Goal: Task Accomplishment & Management: Manage account settings

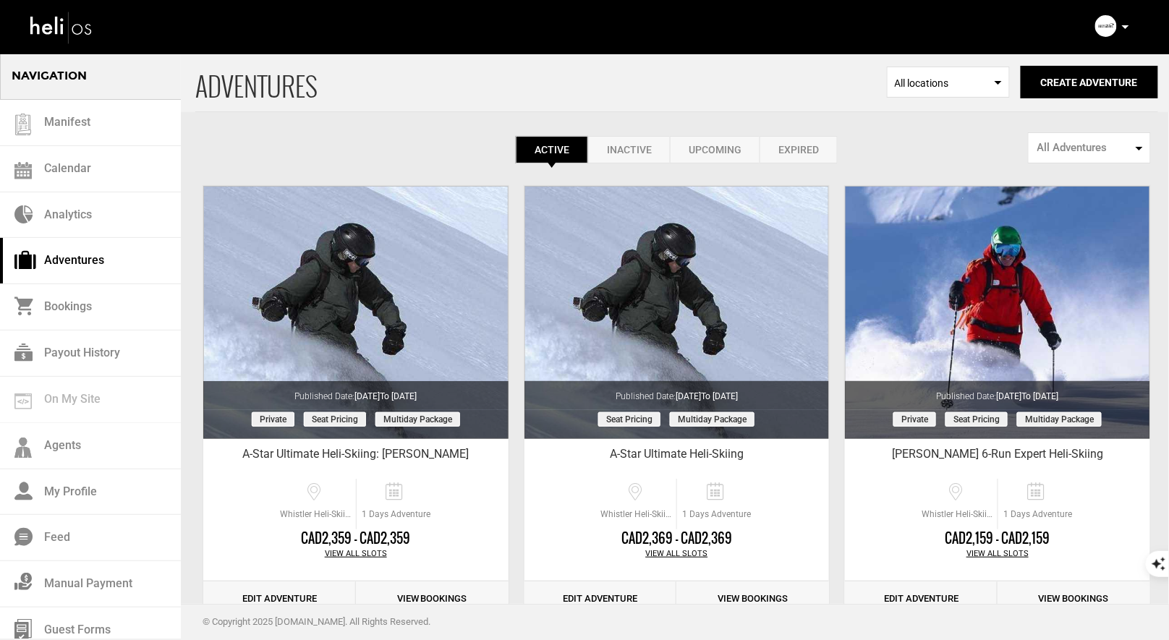
click at [1119, 22] on div "Complete Your Profile Account Settings Change Password Logout" at bounding box center [1114, 26] width 52 height 28
click at [1131, 28] on div "Complete Your Profile Account Settings Change Password Logout" at bounding box center [1114, 26] width 52 height 28
click at [1127, 25] on p at bounding box center [1125, 27] width 9 height 17
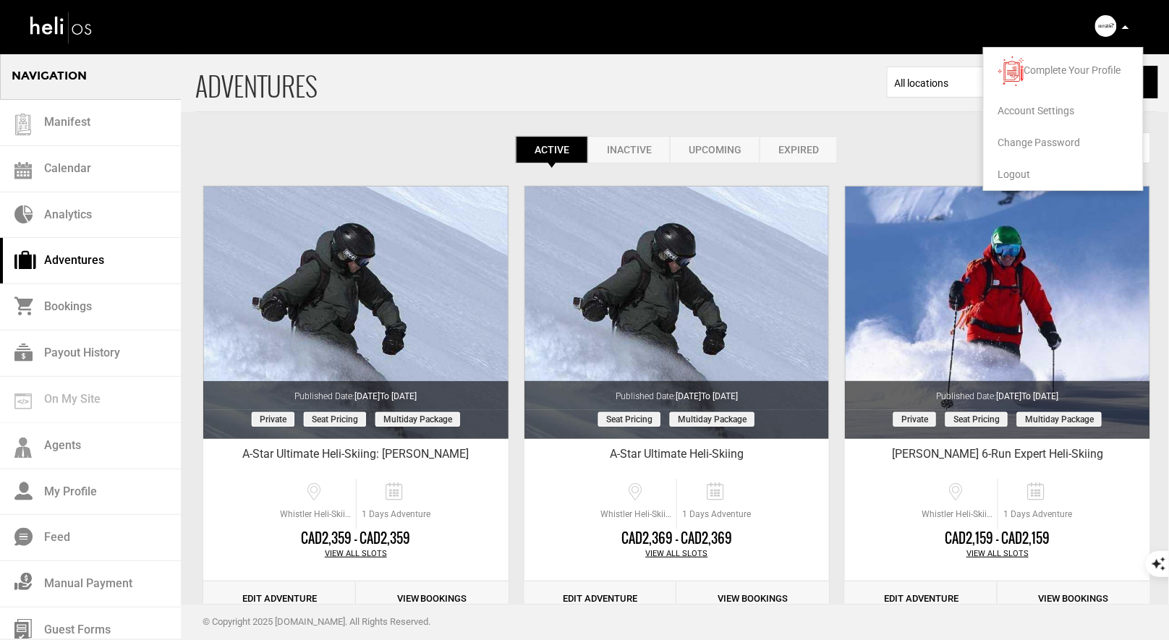
click at [1020, 174] on span "Logout" at bounding box center [1015, 175] width 33 height 12
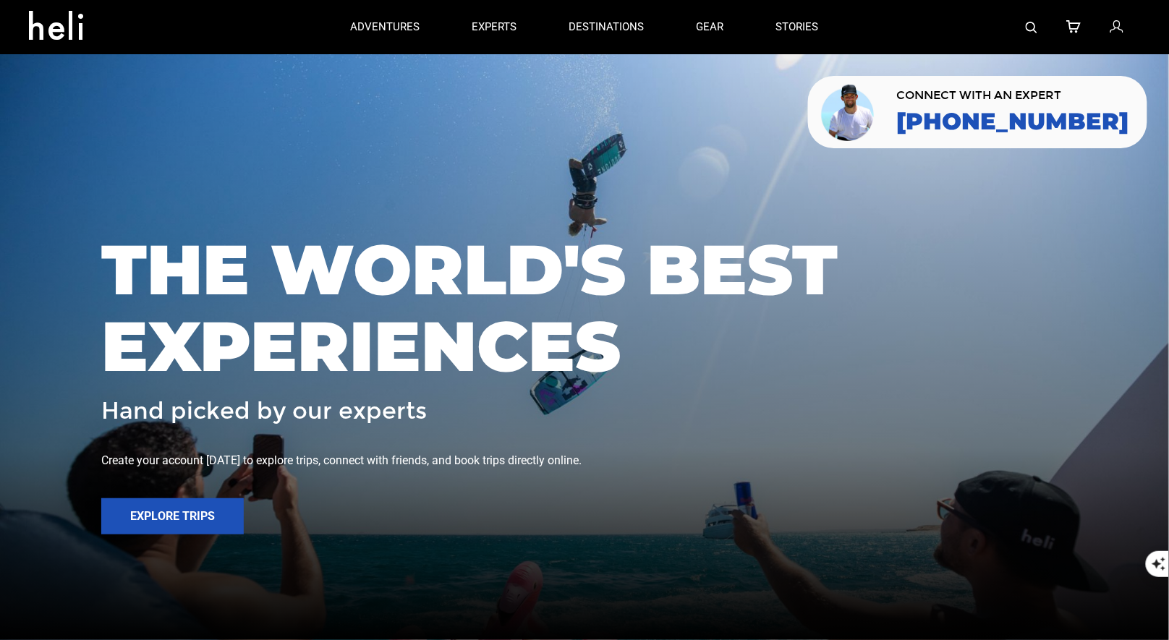
click at [1117, 30] on icon at bounding box center [1116, 27] width 13 height 19
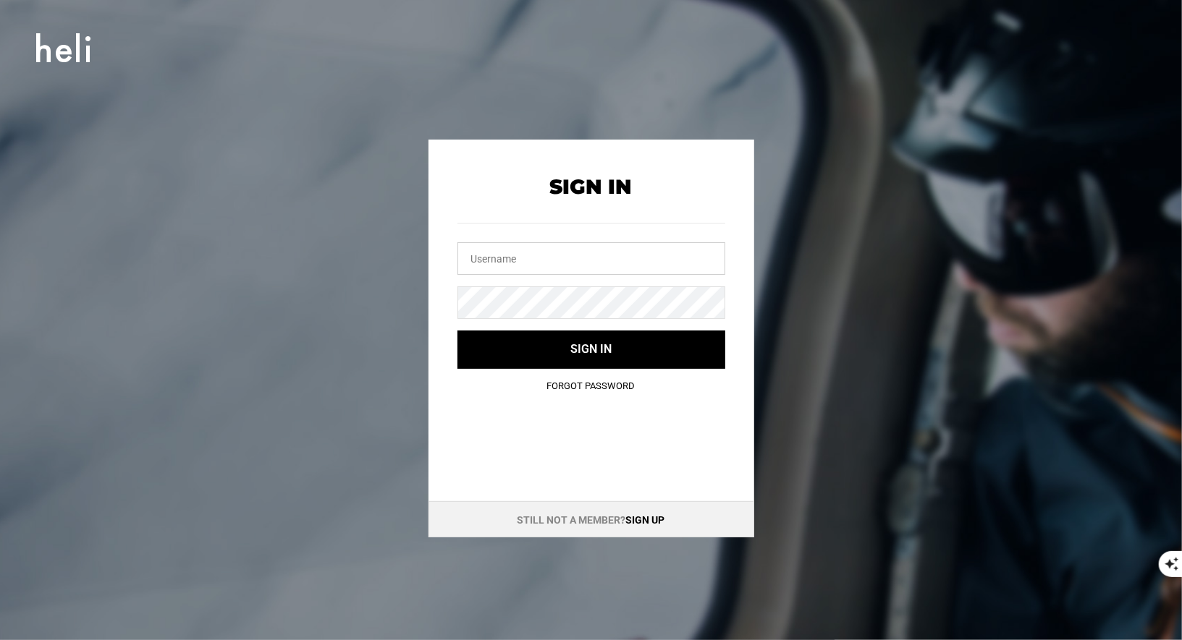
type input "vallenevado@heli.life"
drag, startPoint x: 574, startPoint y: 272, endPoint x: 374, endPoint y: 236, distance: 203.0
click at [381, 237] on div "Sign In vallenevado@heli.life Sign in Forgot Password Still not a member? Sign …" at bounding box center [591, 339] width 651 height 398
click at [411, 289] on div "Sign In Sign in Forgot Password Still not a member? Sign up" at bounding box center [591, 339] width 651 height 398
click at [518, 256] on input "text" at bounding box center [591, 258] width 268 height 33
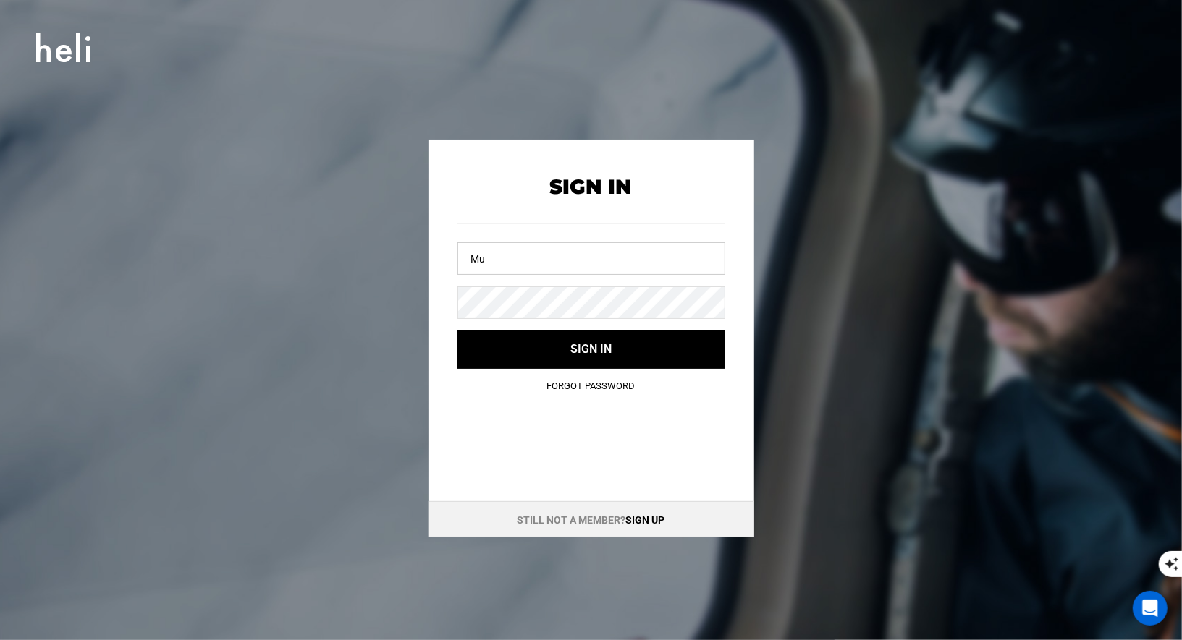
type input "M"
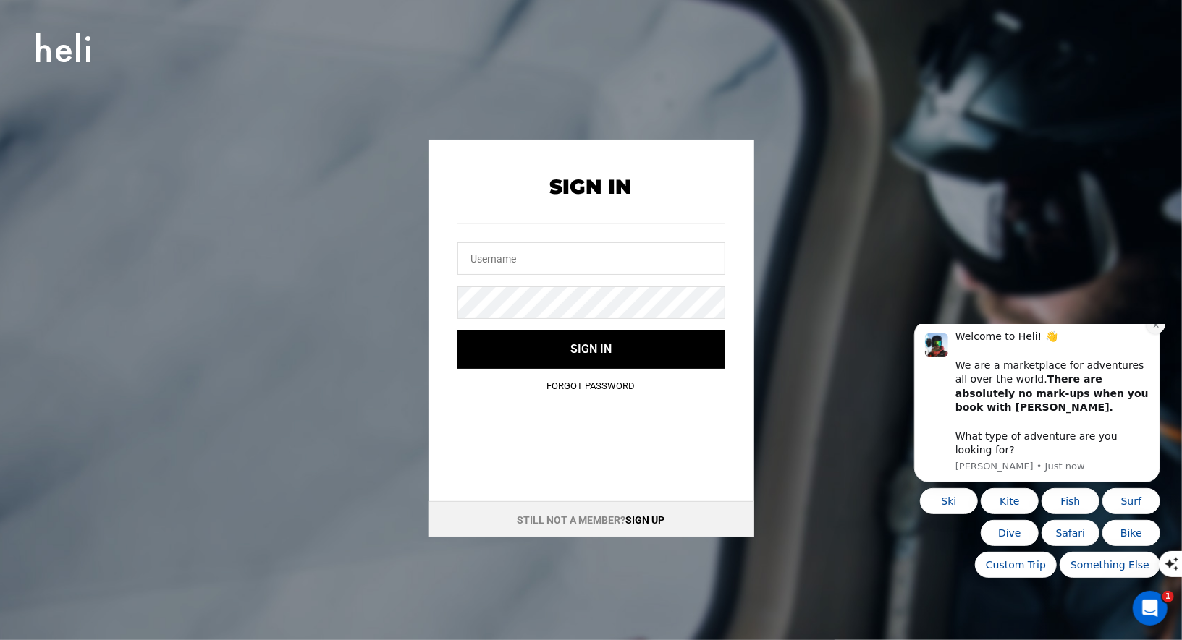
click at [1149, 334] on button "Dismiss notification" at bounding box center [1154, 324] width 19 height 19
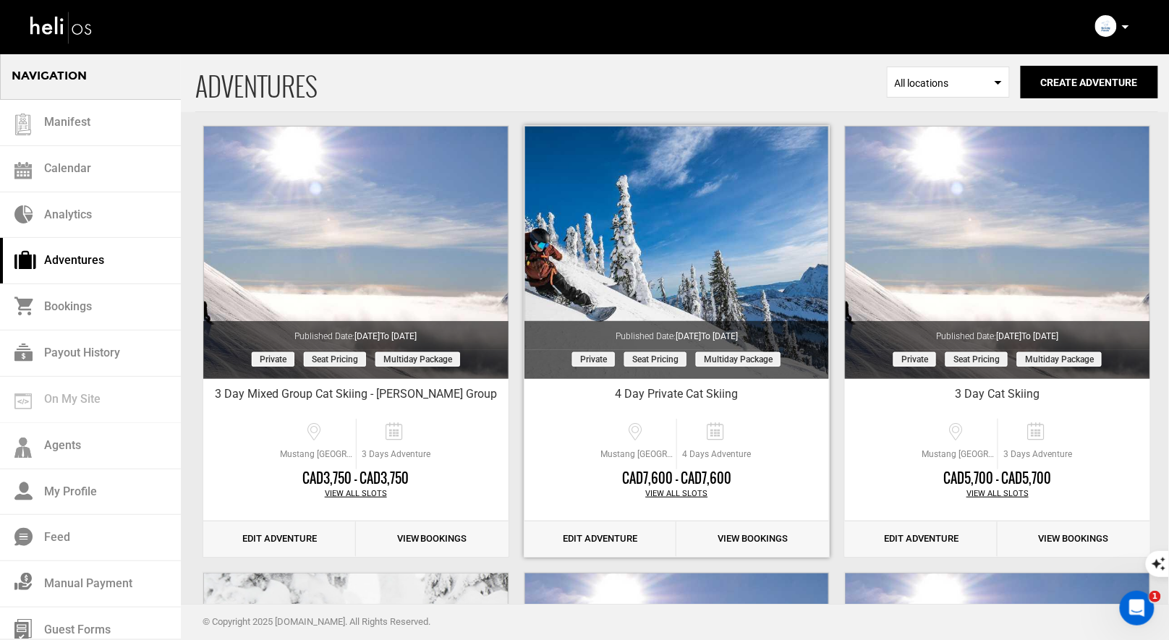
scroll to position [53, 0]
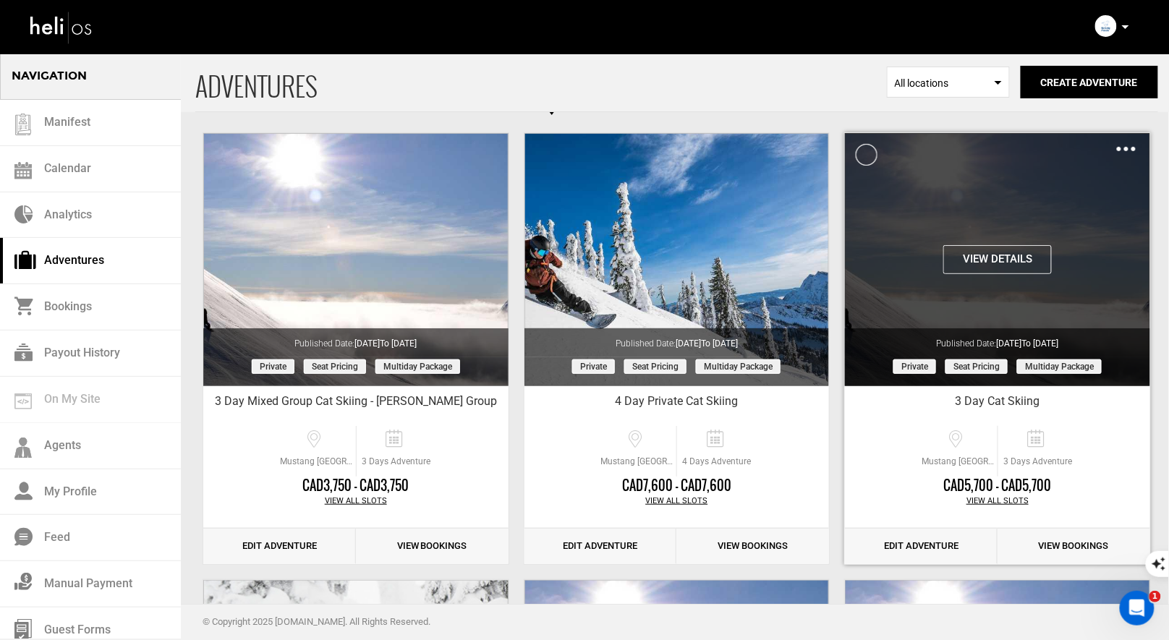
click at [1001, 263] on button "View Details" at bounding box center [998, 259] width 109 height 29
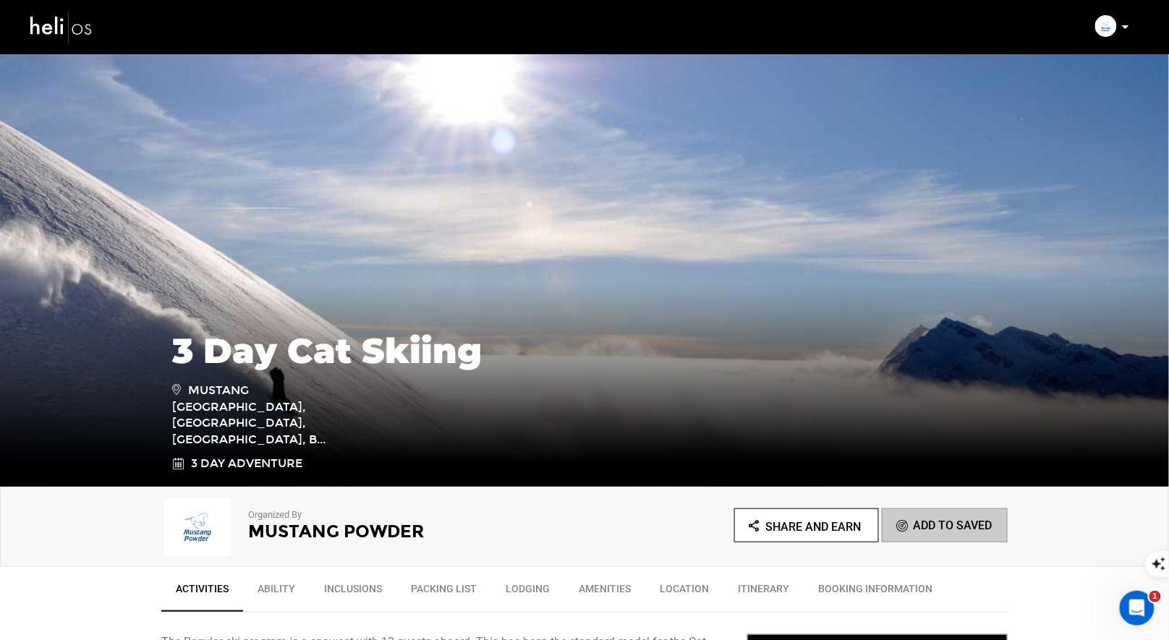
scroll to position [305, 0]
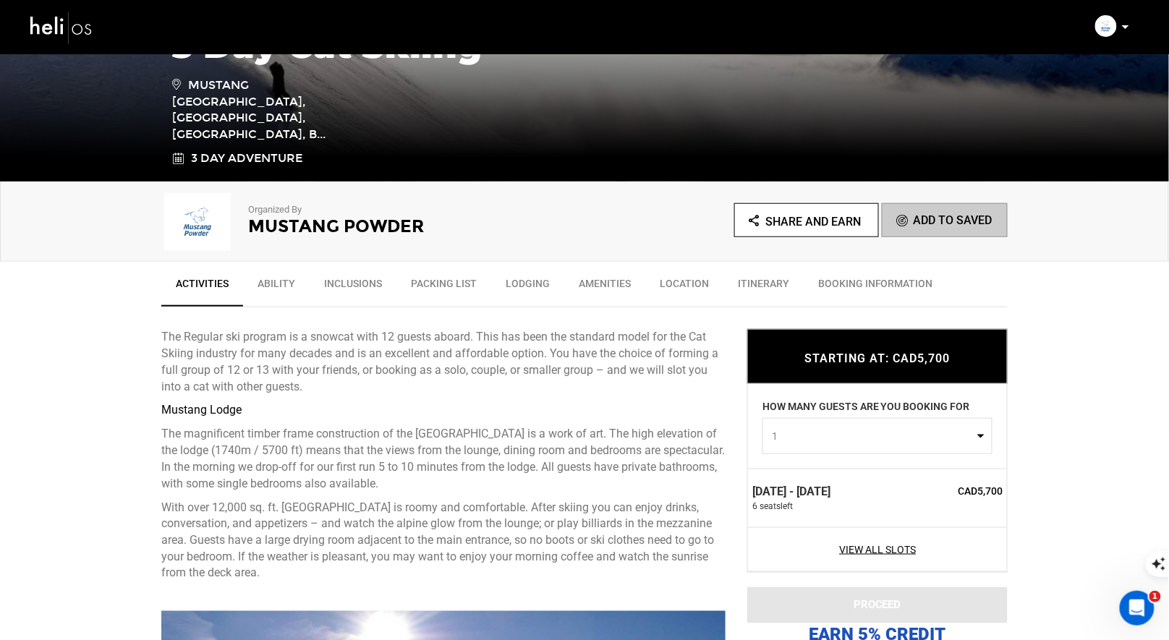
click at [857, 436] on span "1" at bounding box center [873, 436] width 202 height 14
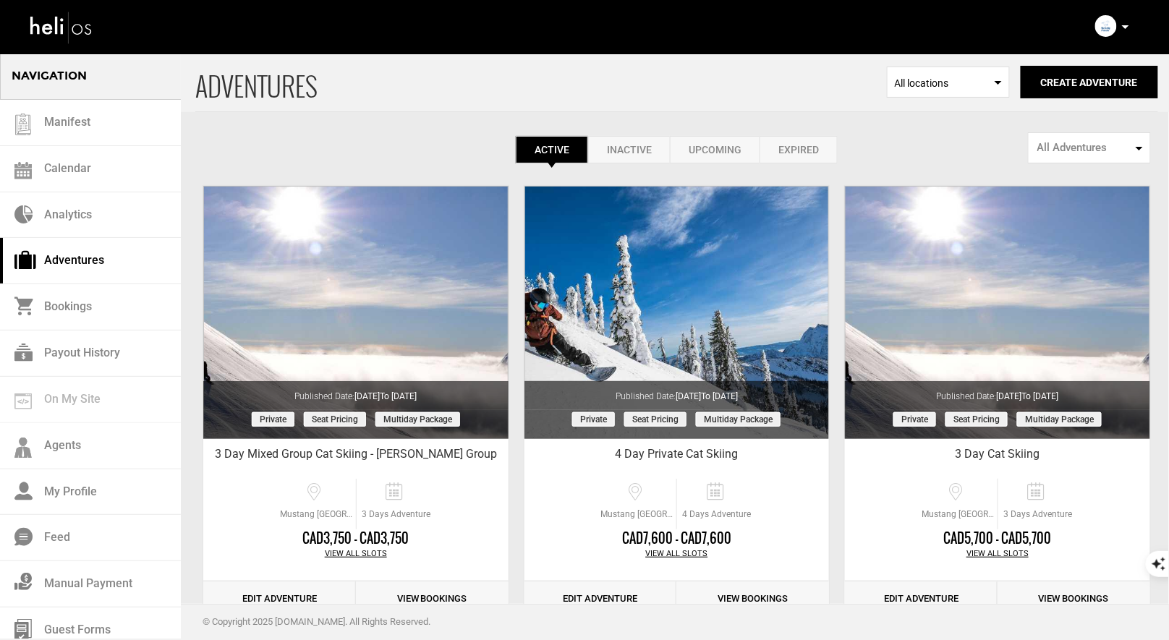
click at [1125, 28] on icon at bounding box center [1125, 27] width 7 height 4
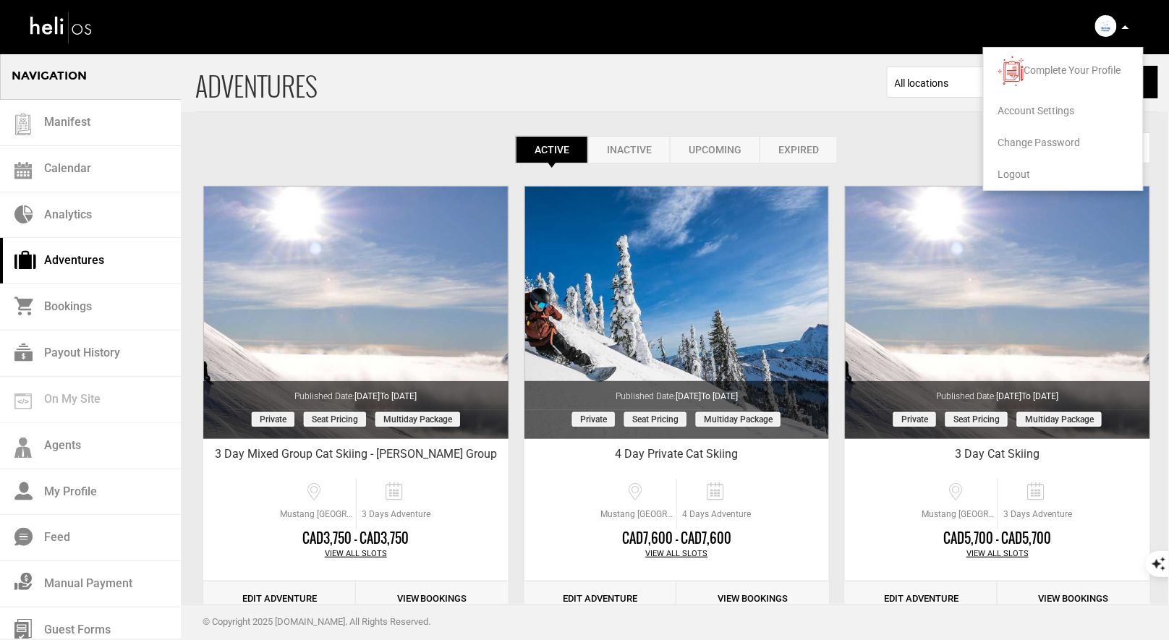
click at [1010, 173] on span "Logout" at bounding box center [1015, 175] width 33 height 12
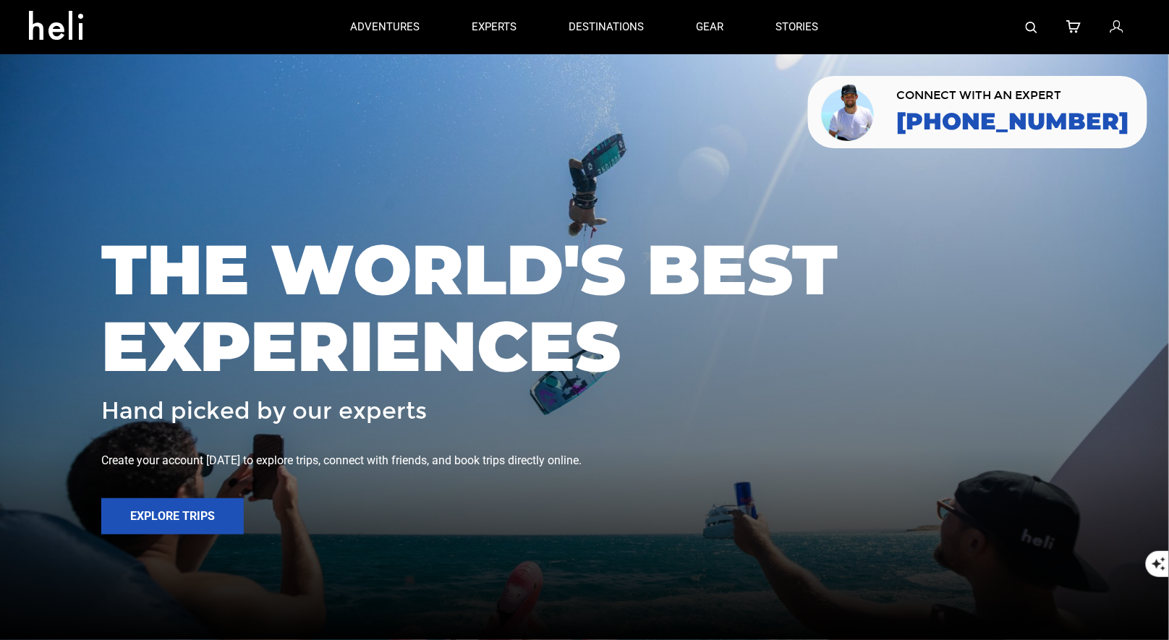
click at [1033, 25] on img at bounding box center [1032, 28] width 12 height 12
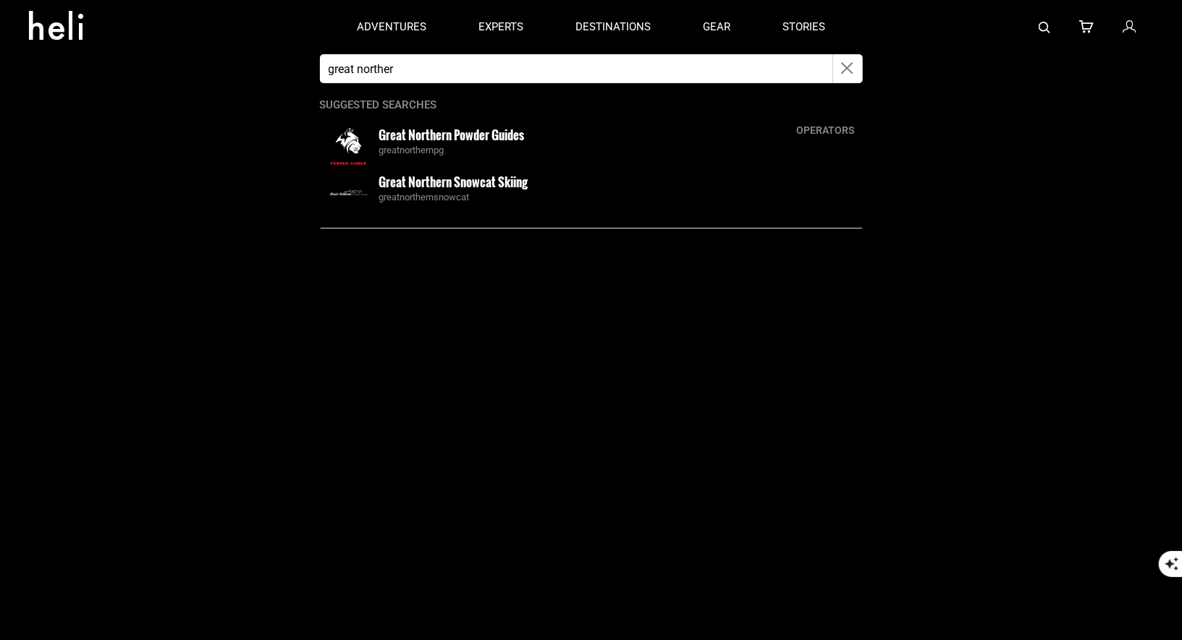
type input "great norther"
click at [402, 187] on small "Great Northern Snowcat Skiing" at bounding box center [453, 182] width 149 height 18
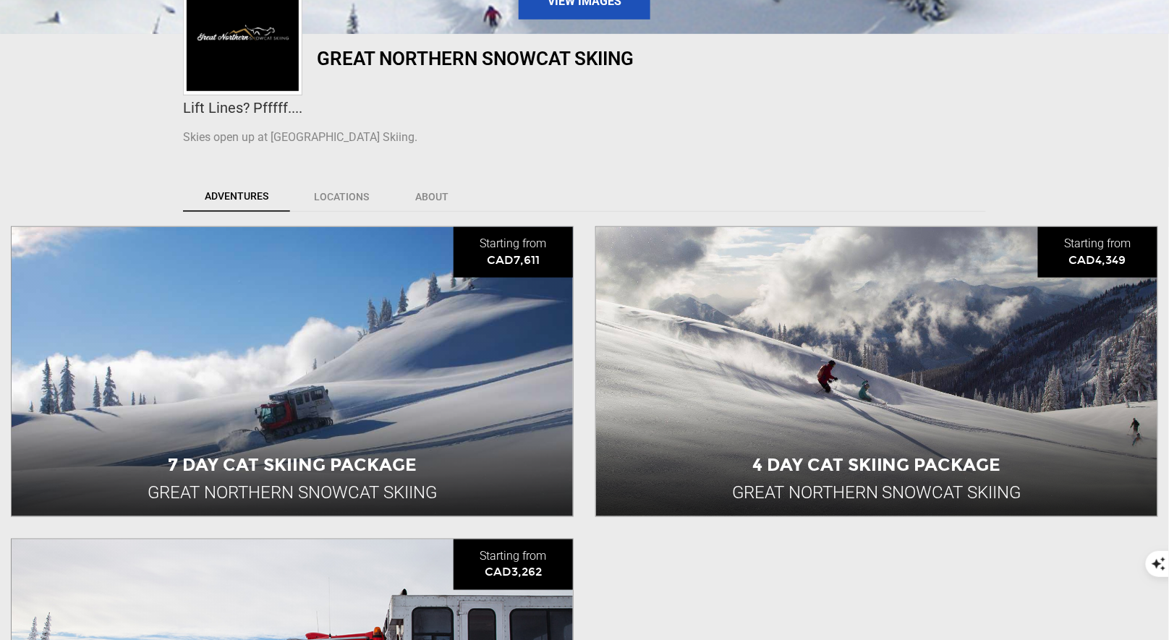
scroll to position [682, 0]
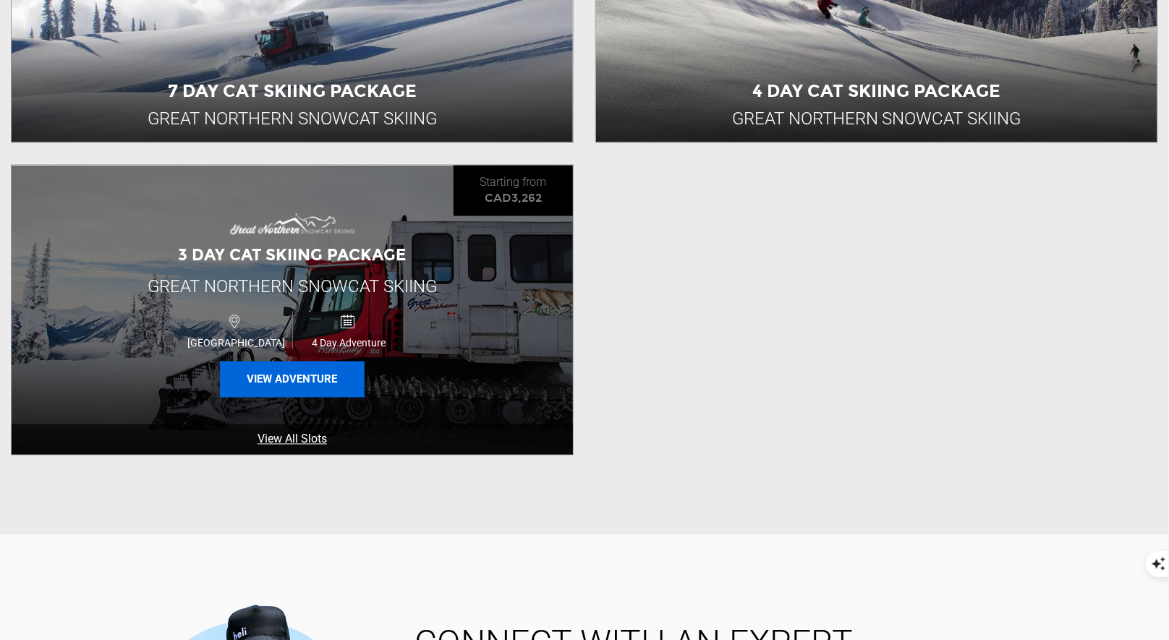
click at [276, 388] on button "View Adventure" at bounding box center [292, 380] width 145 height 36
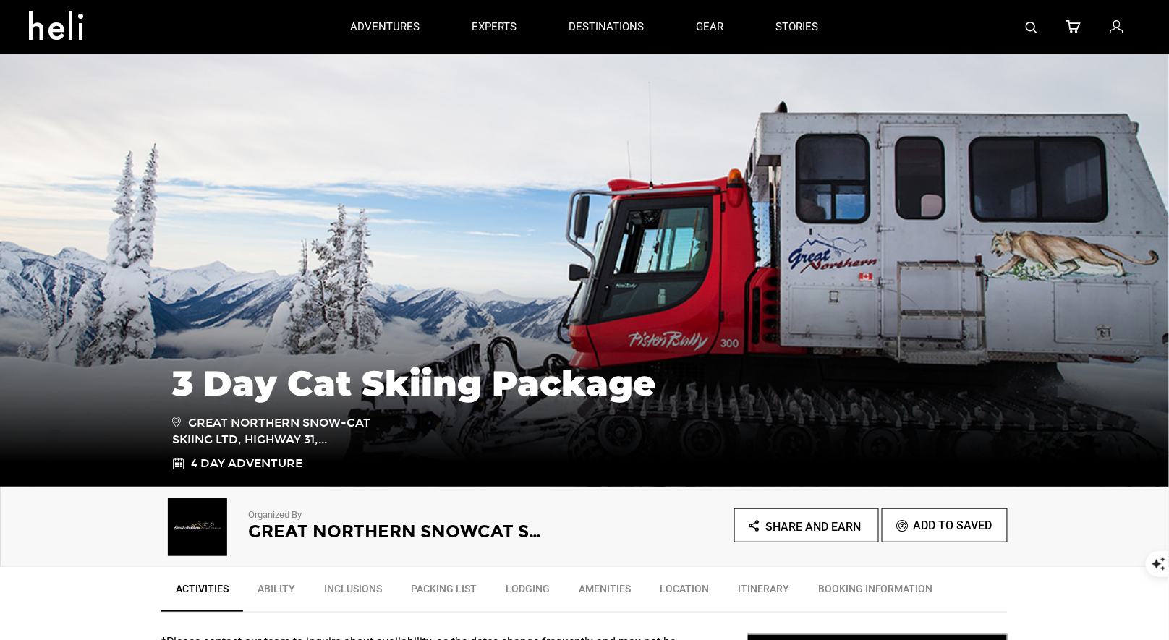
click at [281, 532] on h2 "Great Northern Snowcat Skiing" at bounding box center [396, 531] width 297 height 19
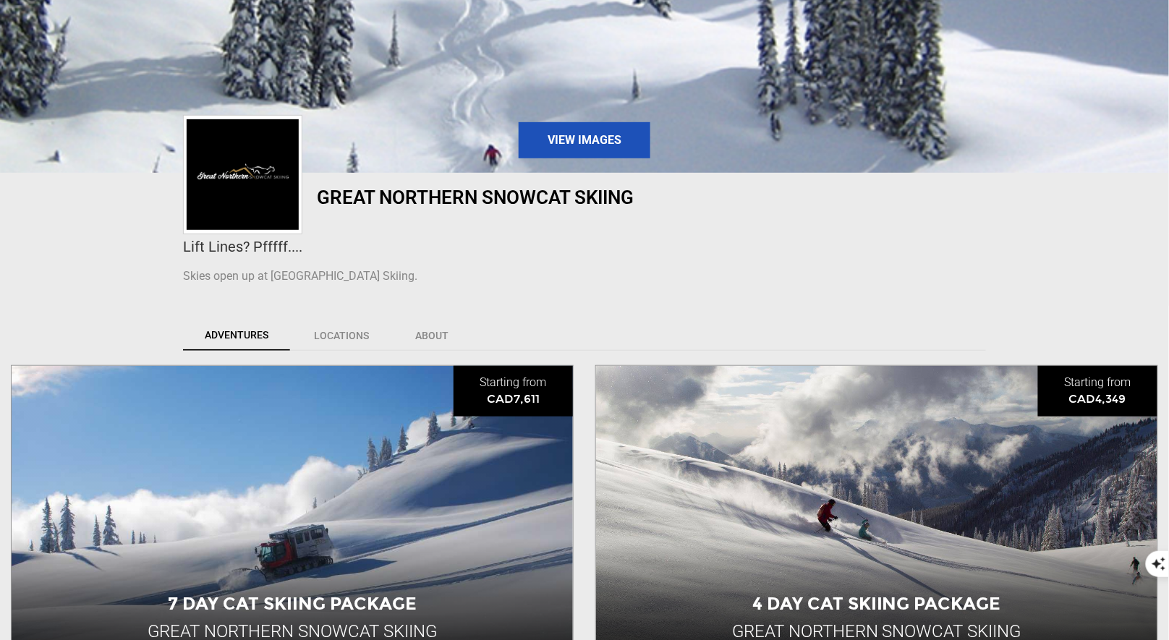
scroll to position [348, 0]
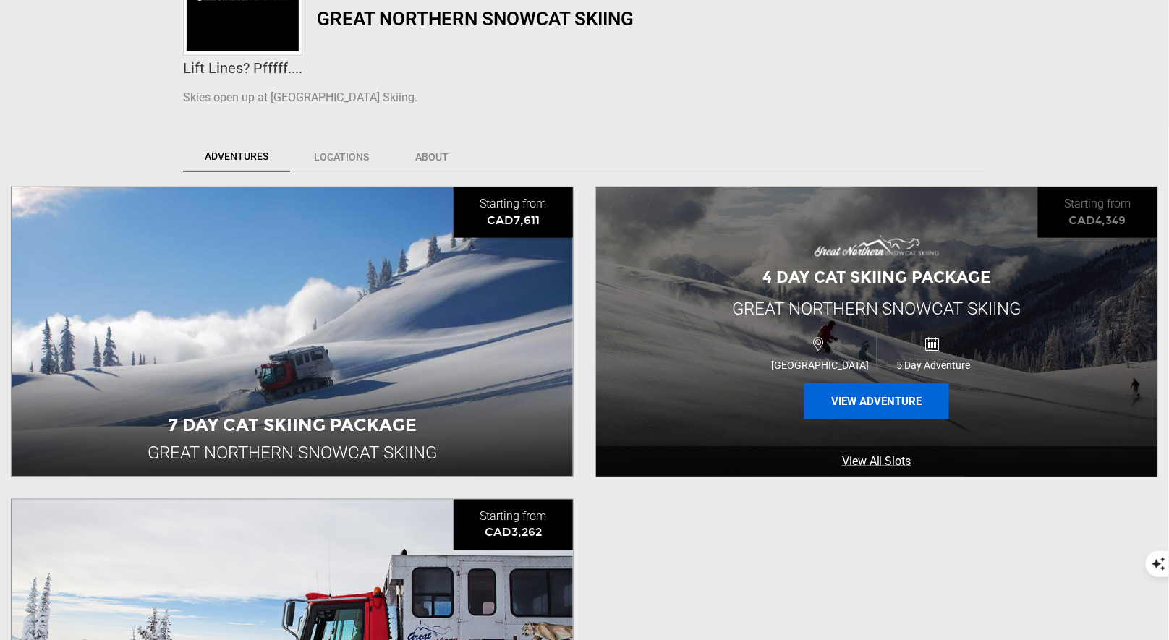
click at [859, 393] on button "View Adventure" at bounding box center [877, 402] width 145 height 36
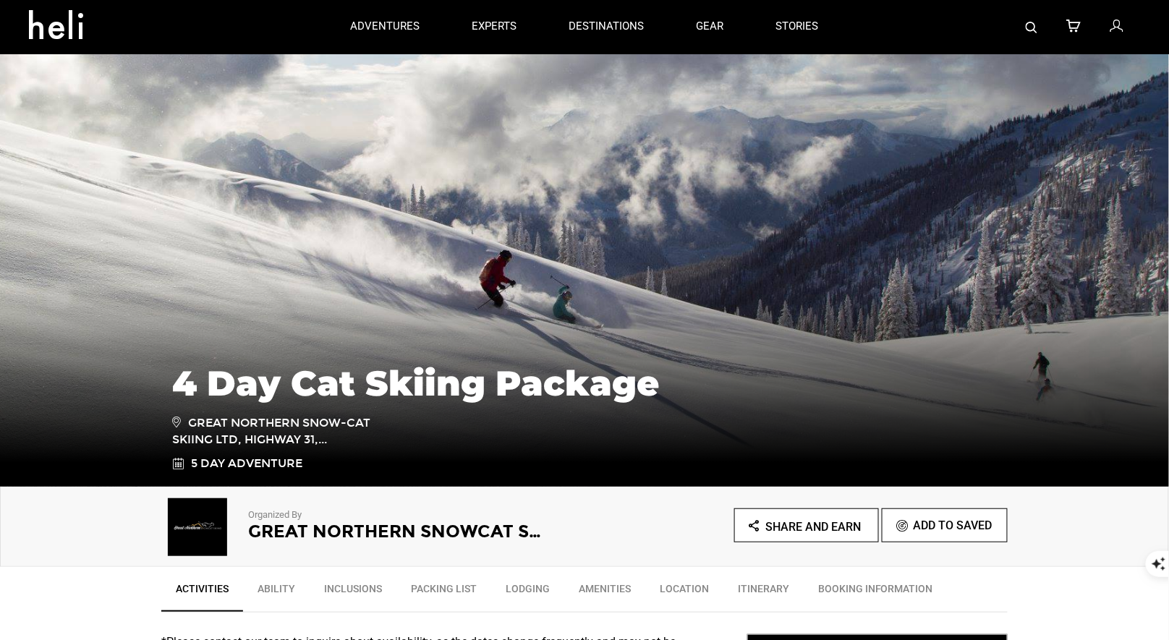
scroll to position [548, 0]
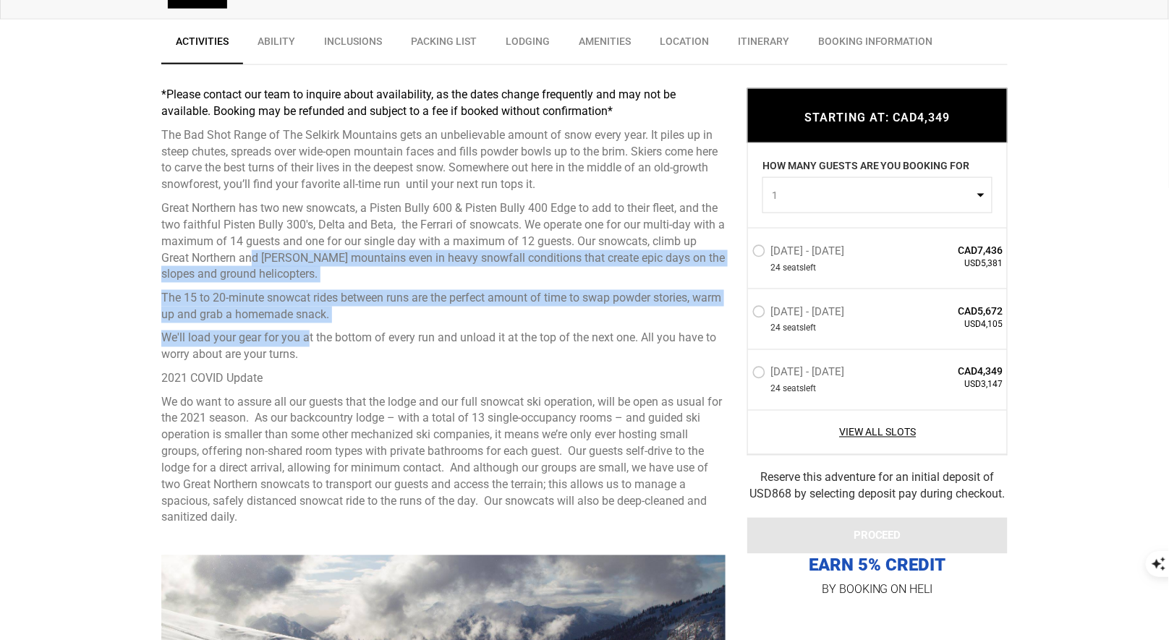
drag, startPoint x: 311, startPoint y: 346, endPoint x: 254, endPoint y: 264, distance: 99.8
click at [254, 264] on div "*Please contact our team to inquire about availability, as the dates change fre…" at bounding box center [443, 307] width 564 height 440
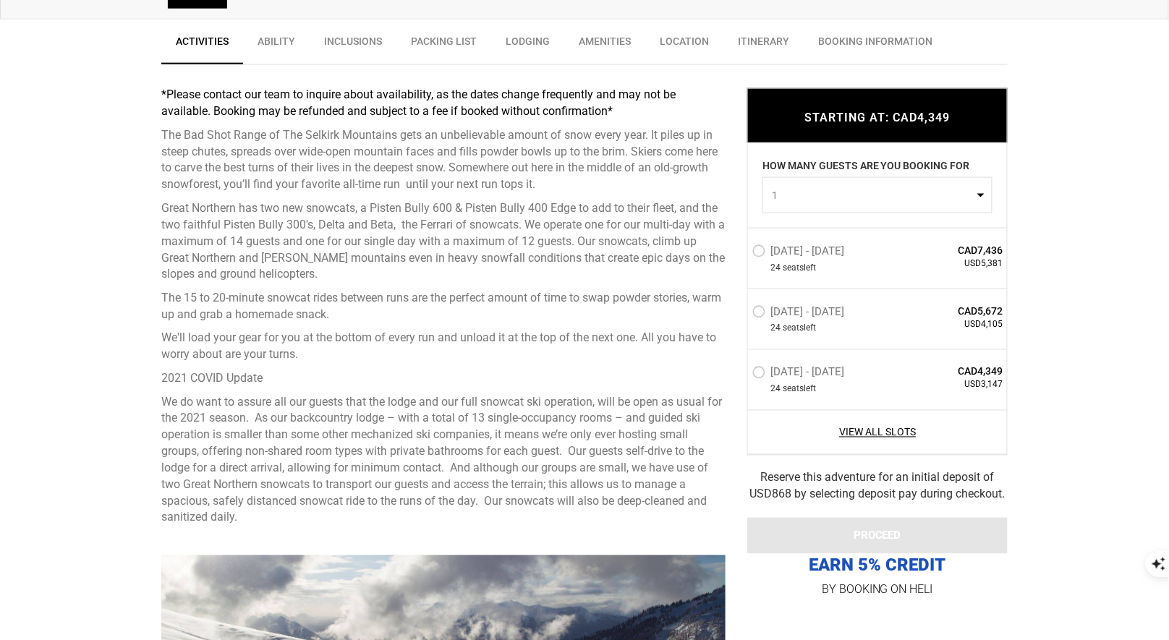
click at [335, 346] on p "We'll load your gear for you at the bottom of every run and unload it at the to…" at bounding box center [443, 347] width 564 height 33
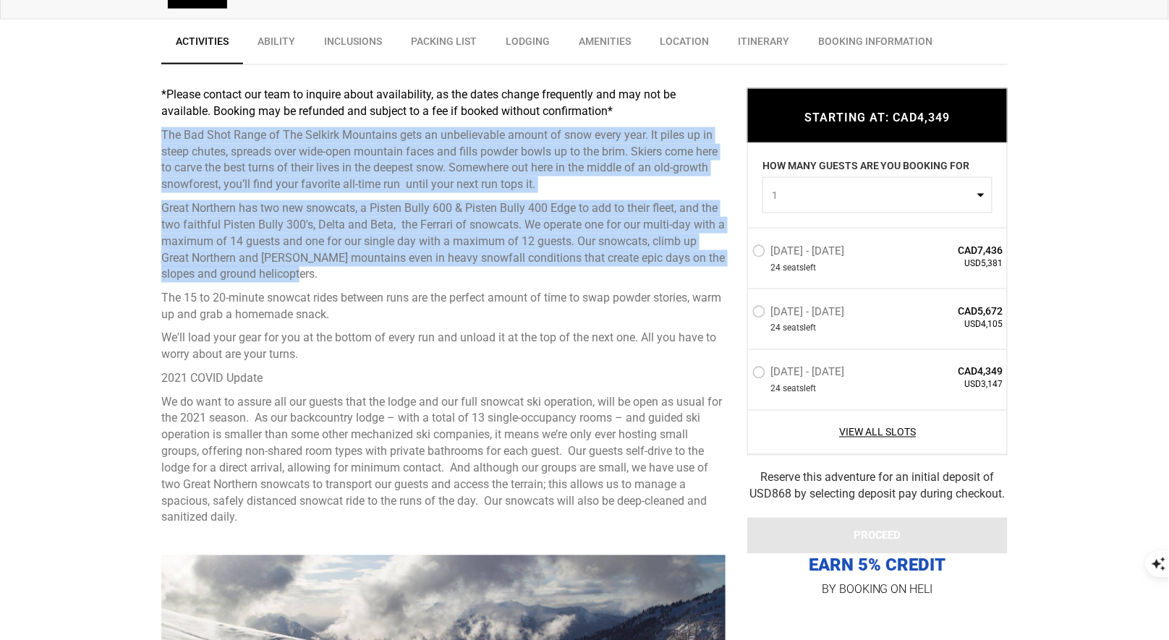
drag, startPoint x: 339, startPoint y: 271, endPoint x: 159, endPoint y: 130, distance: 228.3
copy div "The Bad Shot Range of The Selkirk Mountains gets an unbelievable amount of snow…"
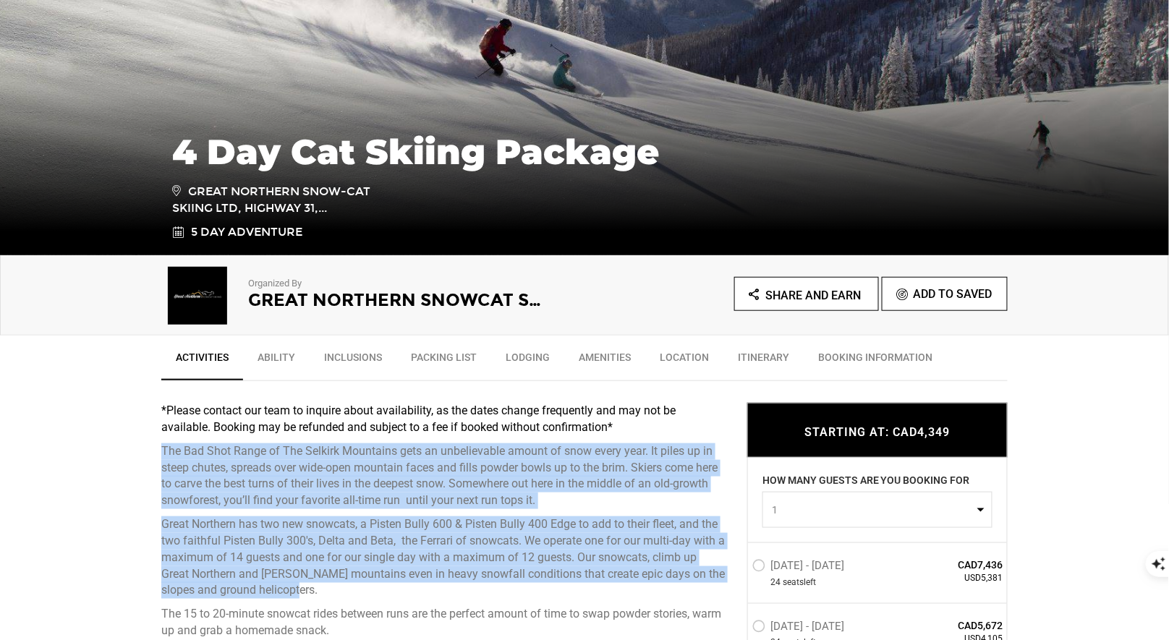
scroll to position [461, 0]
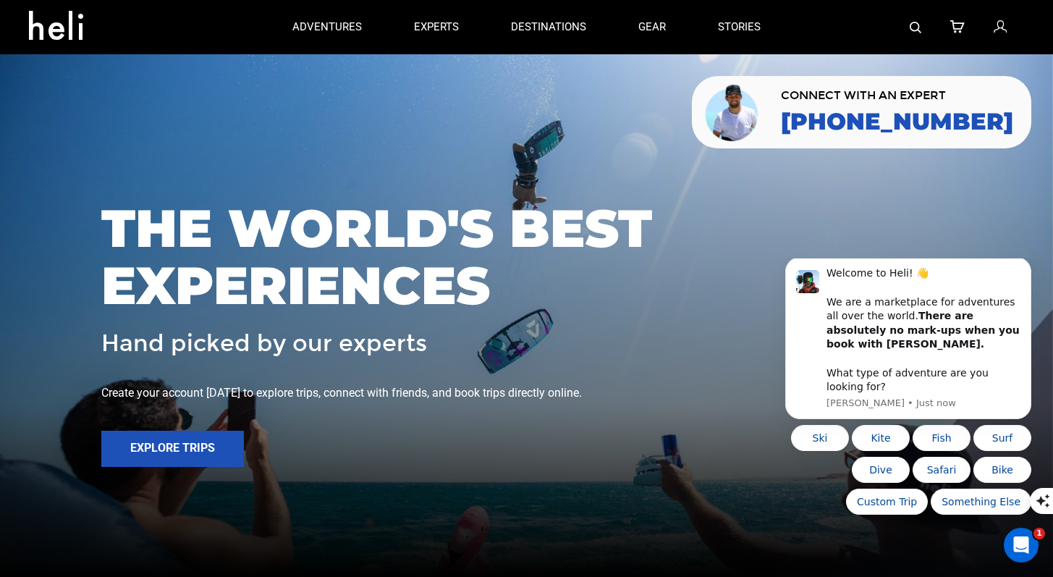
click at [738, 224] on span "THE WORLD'S BEST EXPERIENCES" at bounding box center [526, 257] width 850 height 114
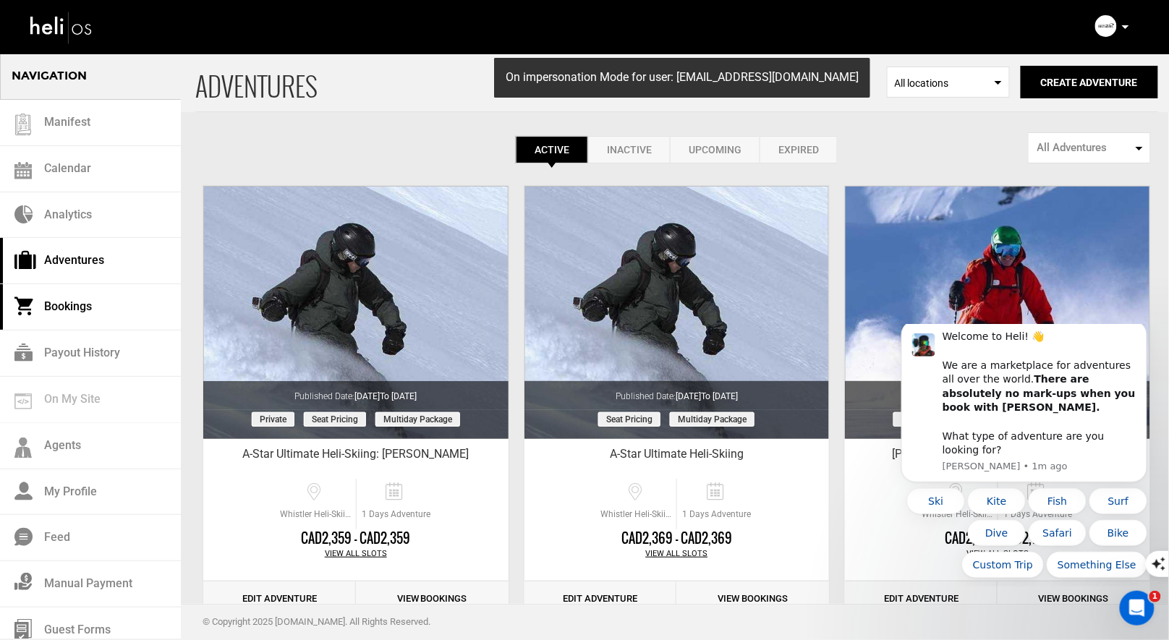
click at [72, 310] on link "Bookings" at bounding box center [90, 307] width 181 height 46
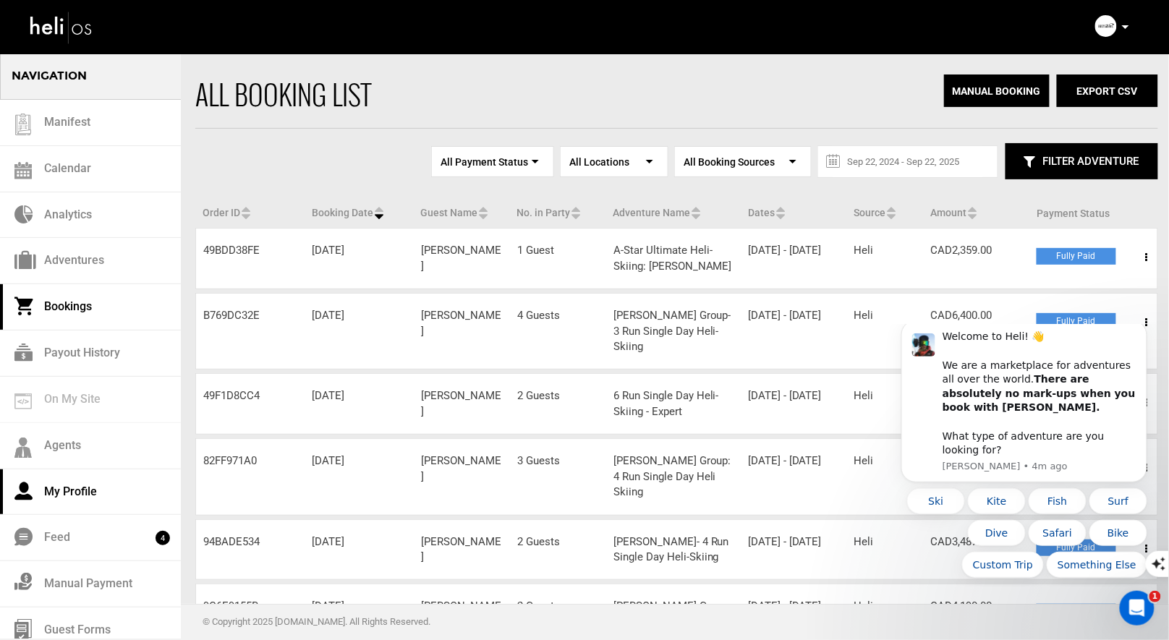
scroll to position [10, 0]
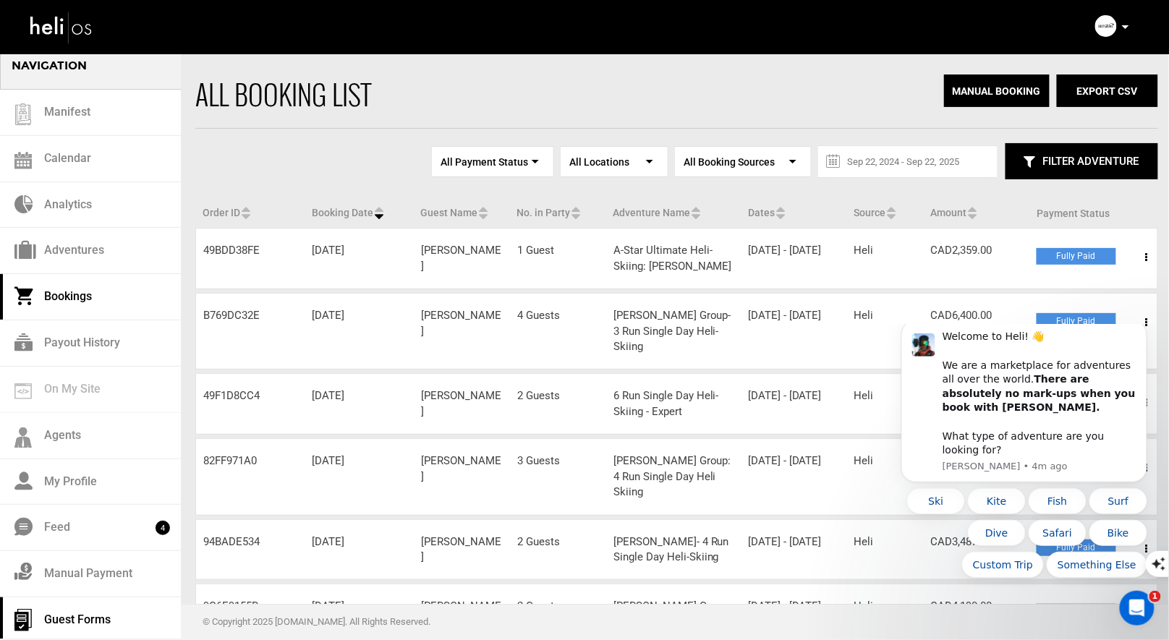
click at [67, 610] on link "Guest Forms" at bounding box center [90, 621] width 181 height 46
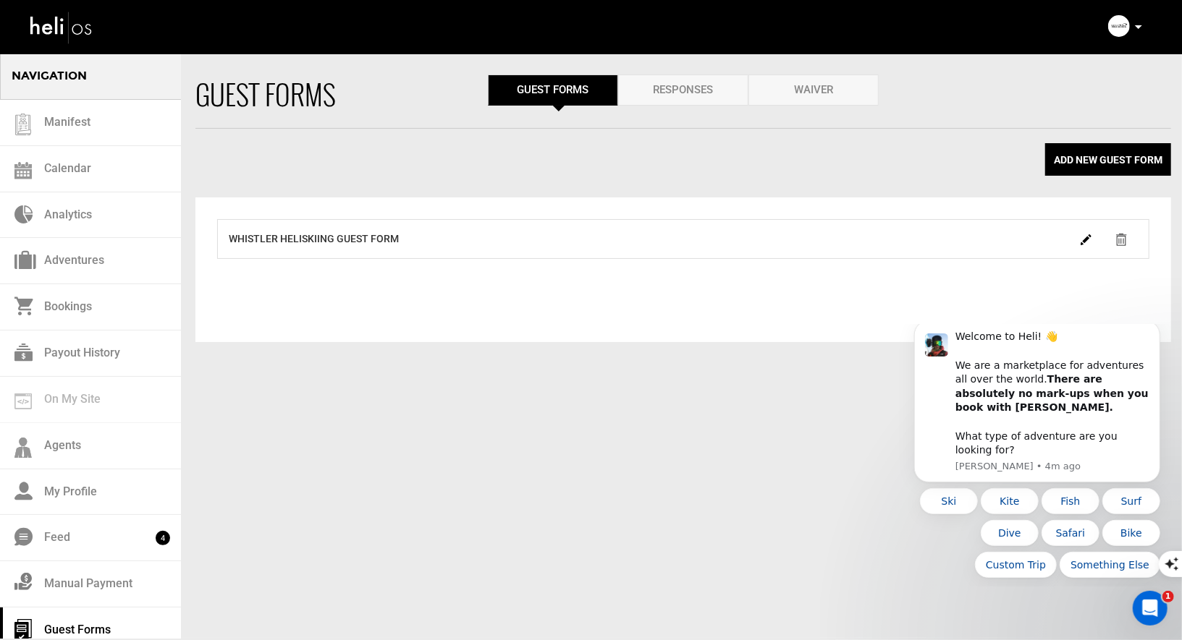
click at [683, 108] on div "Guest Forms Guest Forms .order_by Responses Waiver" at bounding box center [682, 102] width 975 height 54
click at [683, 91] on link "Responses" at bounding box center [683, 90] width 130 height 31
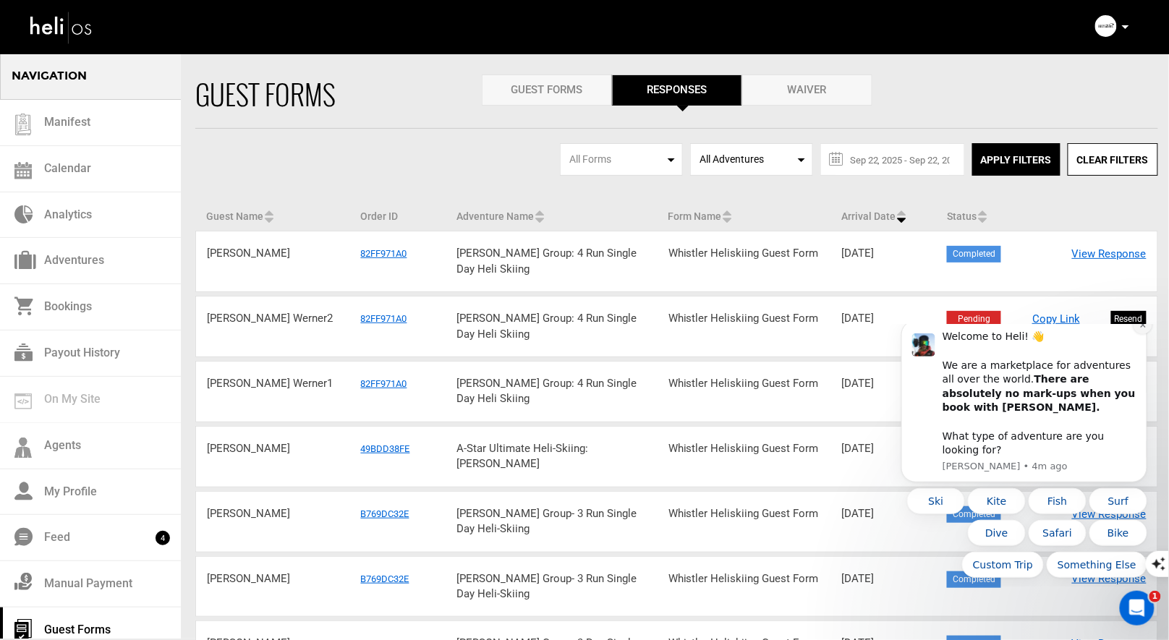
click at [1137, 334] on button "Dismiss notification" at bounding box center [1142, 324] width 19 height 19
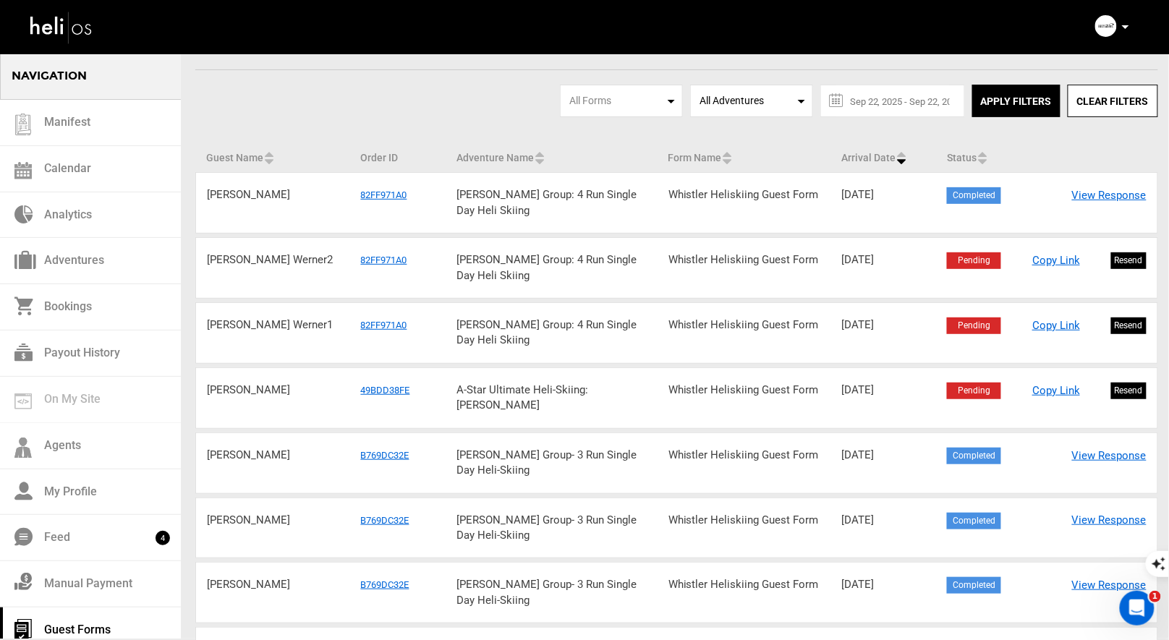
scroll to position [63, 0]
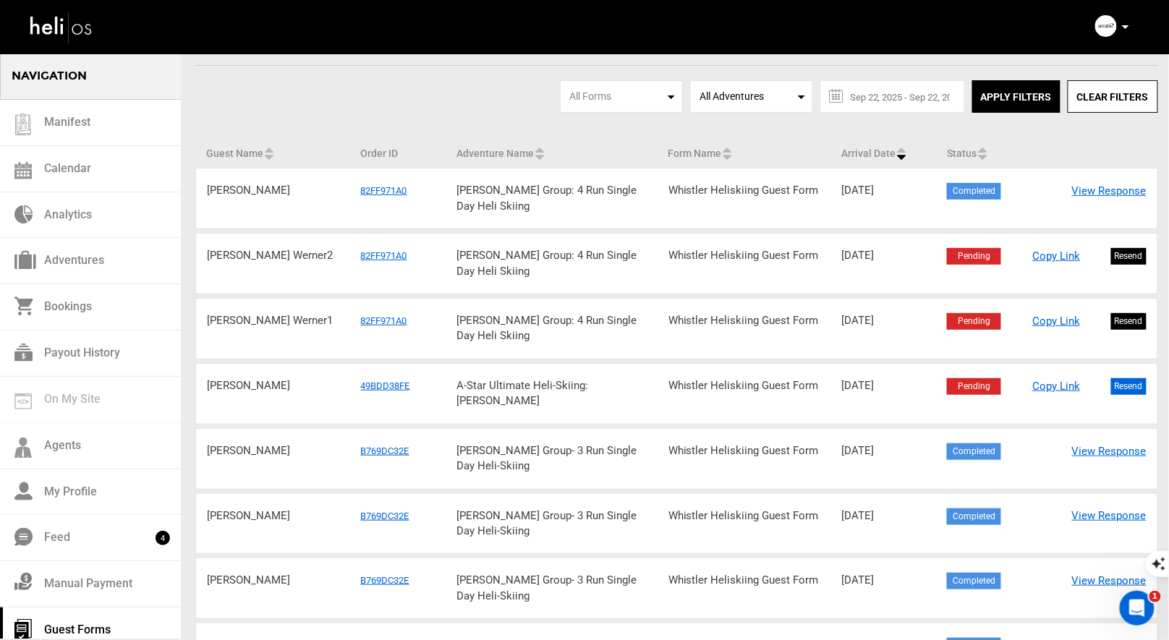
click at [1113, 385] on button "Resend" at bounding box center [1128, 386] width 35 height 17
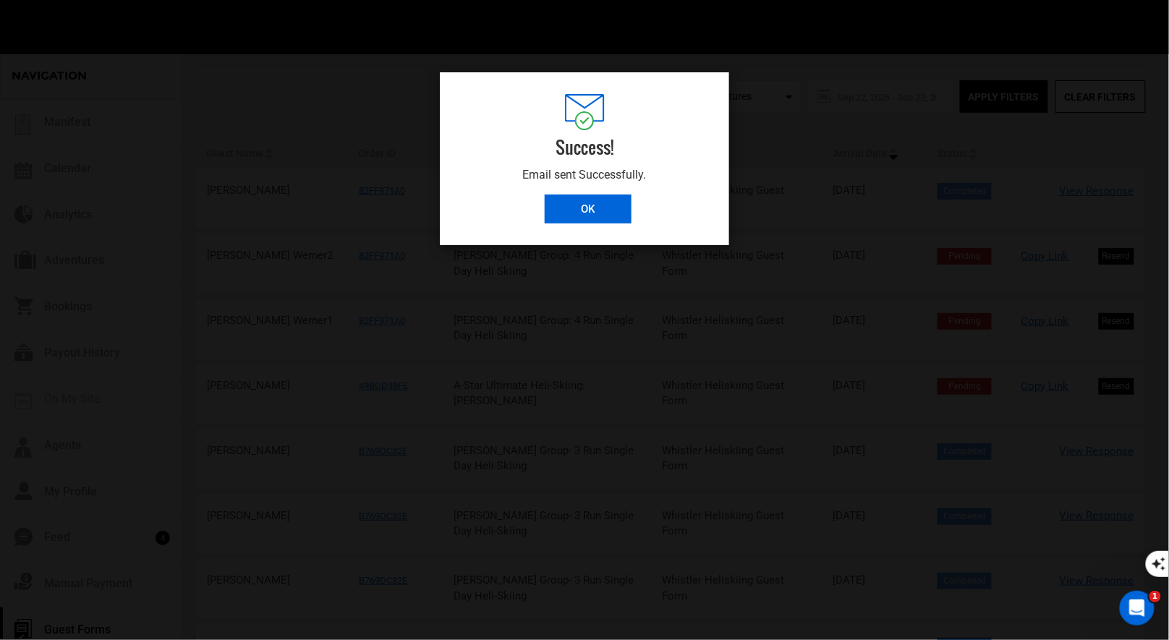
click at [582, 210] on input "OK" at bounding box center [588, 209] width 87 height 29
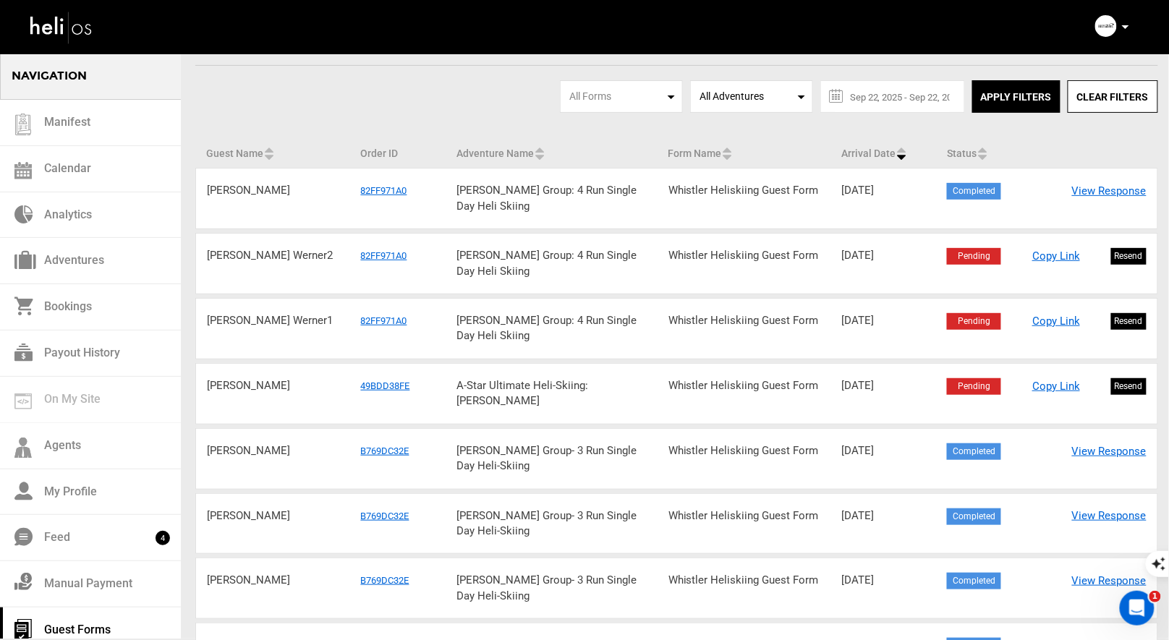
click at [1127, 30] on p at bounding box center [1125, 27] width 9 height 17
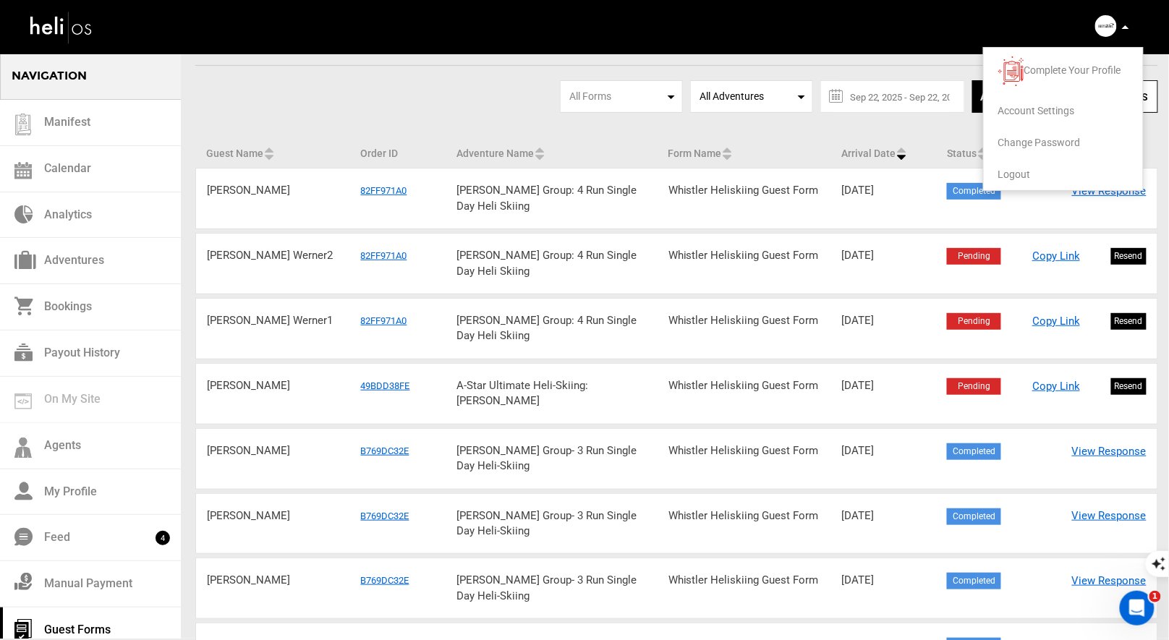
click at [1016, 174] on span "Logout" at bounding box center [1015, 175] width 33 height 12
